Goal: Task Accomplishment & Management: Manage account settings

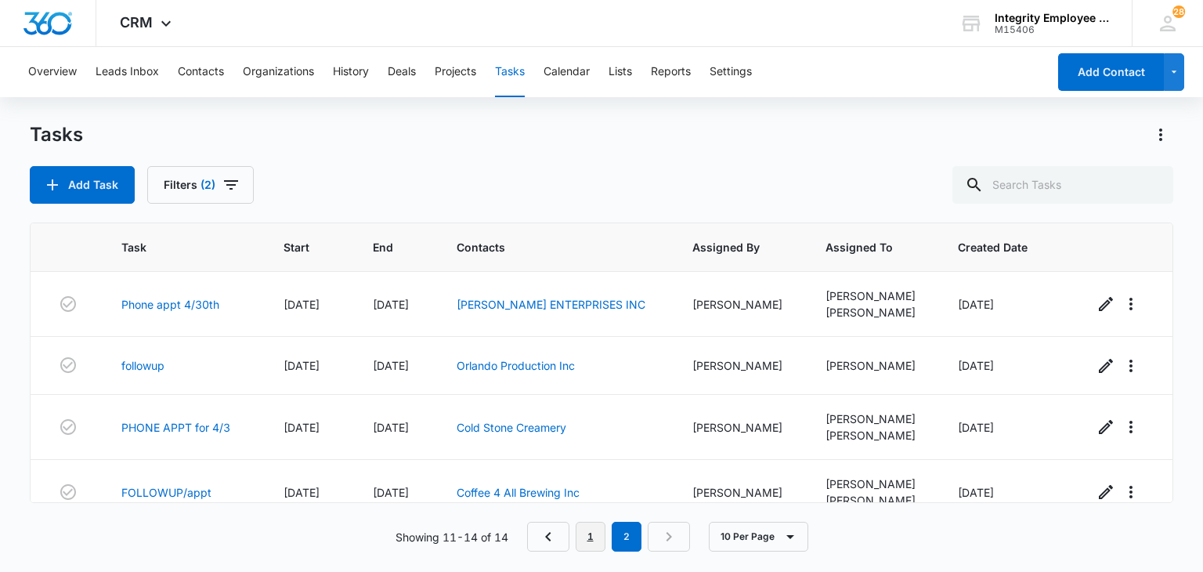
click at [592, 537] on link "1" at bounding box center [591, 537] width 30 height 30
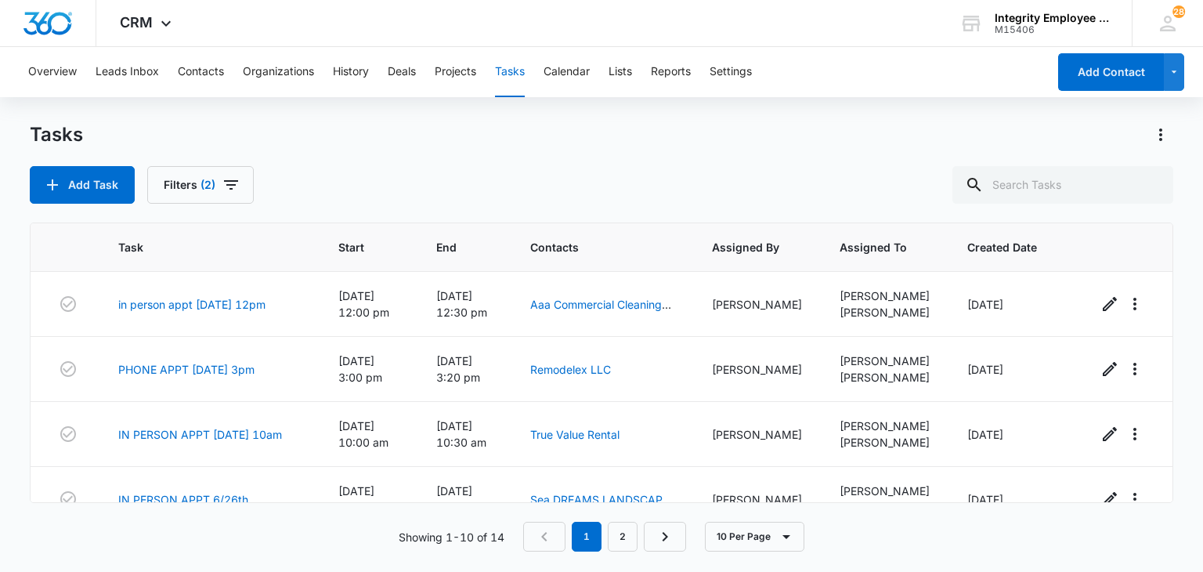
scroll to position [450, 0]
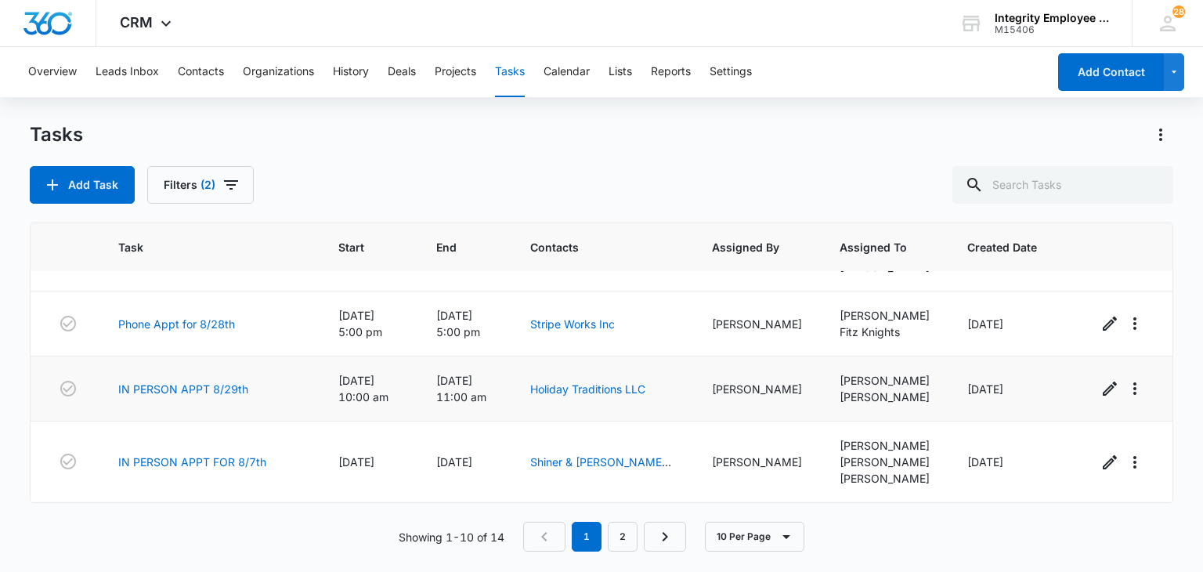
click at [606, 377] on td "Holiday Traditions LLC" at bounding box center [603, 388] width 182 height 65
click at [612, 392] on link "Holiday Traditions LLC" at bounding box center [587, 388] width 115 height 13
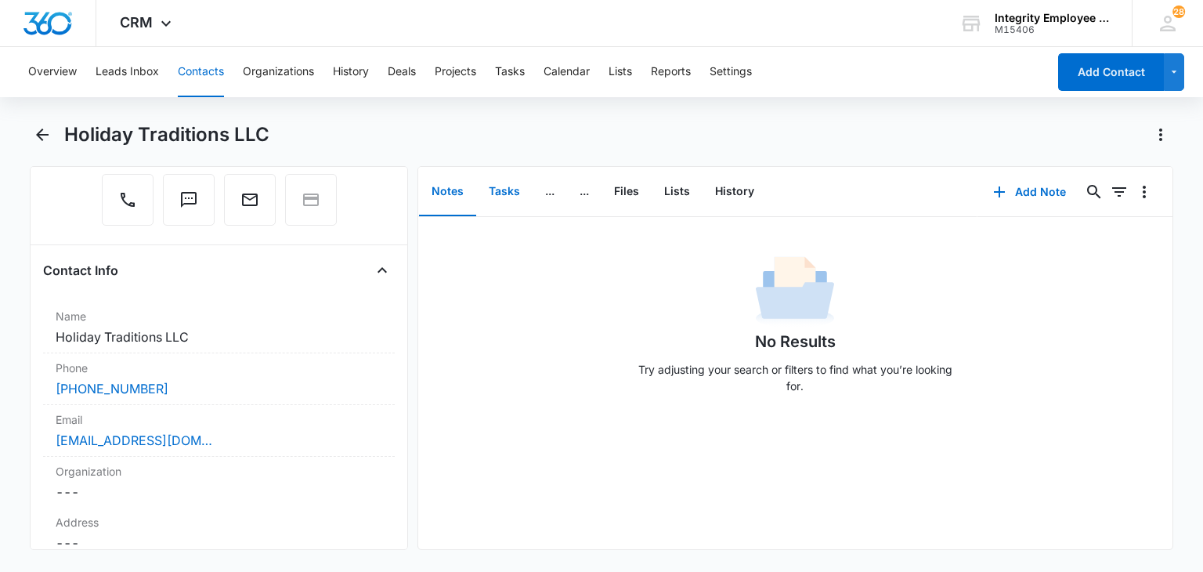
scroll to position [179, 0]
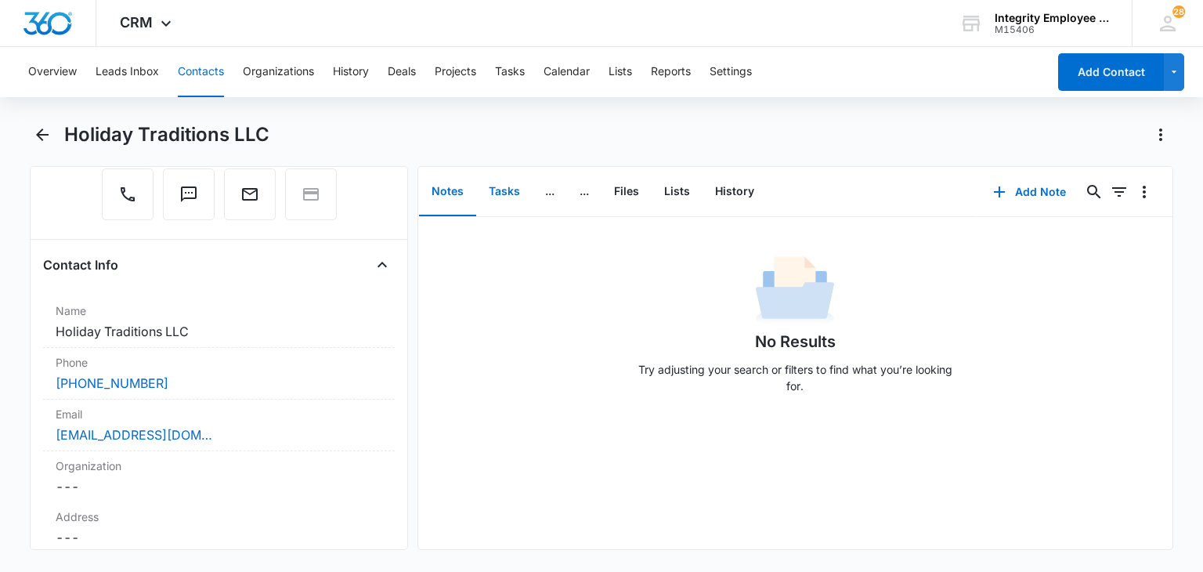
click at [486, 210] on button "Tasks" at bounding box center [504, 192] width 56 height 49
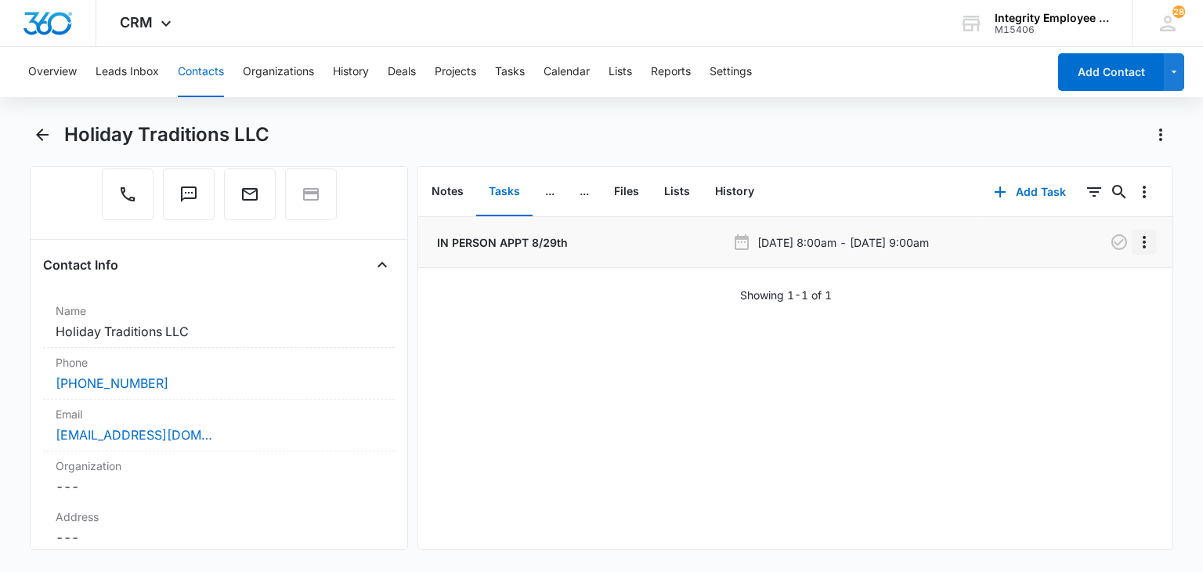
click at [1137, 237] on icon "Overflow Menu" at bounding box center [1144, 242] width 19 height 19
click at [1119, 280] on button "Edit" at bounding box center [1099, 286] width 89 height 24
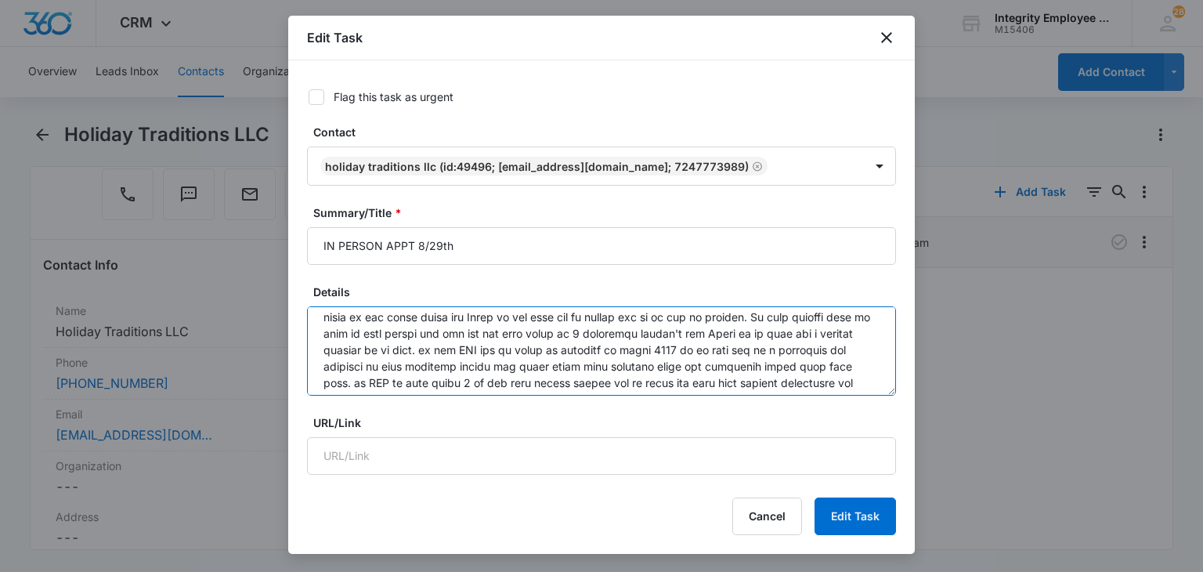
scroll to position [17, 0]
